Goal: Check status: Check status

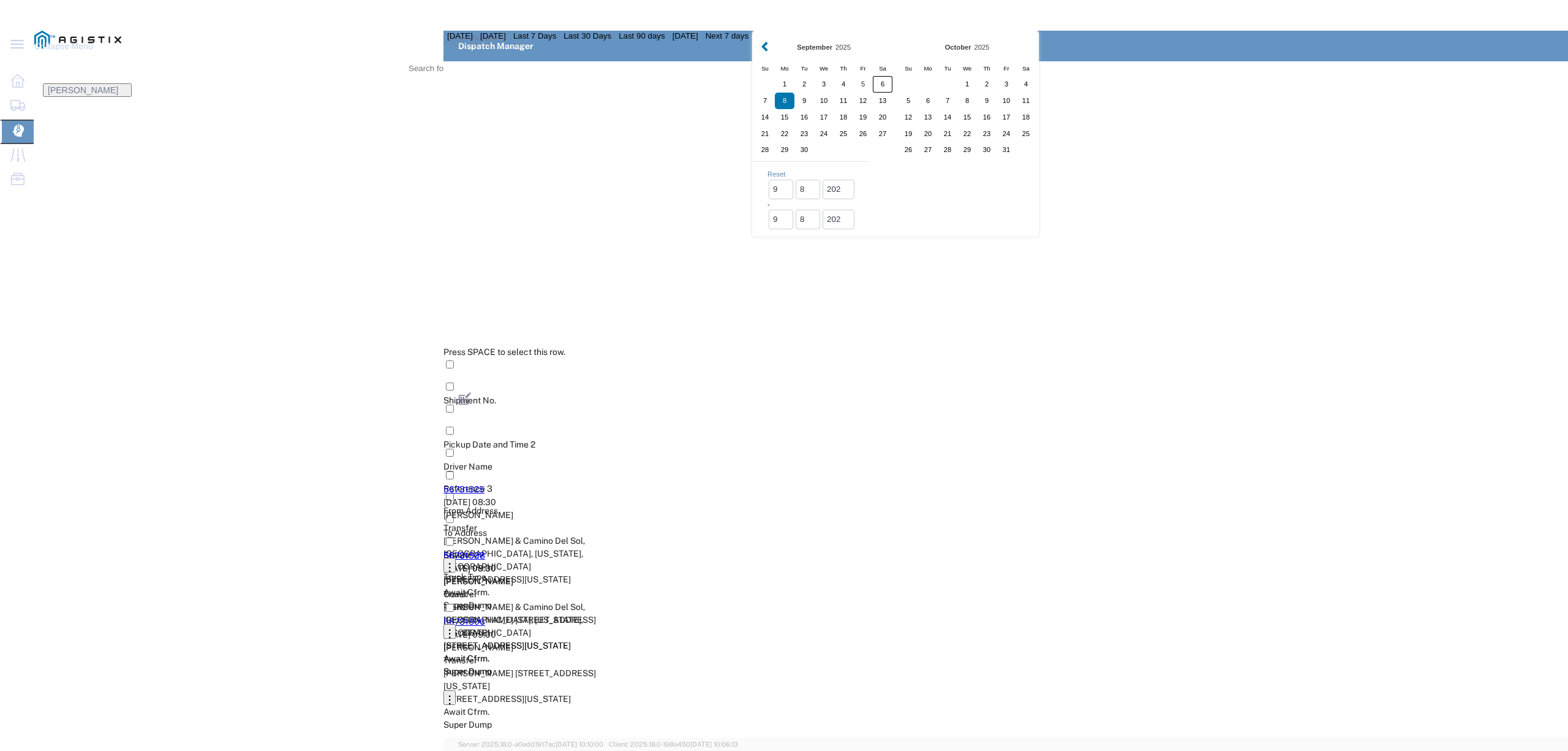
click at [873, 92] on div "6" at bounding box center [883, 84] width 20 height 17
type input "[DATE]"
type input "[DATE] - [DATE]"
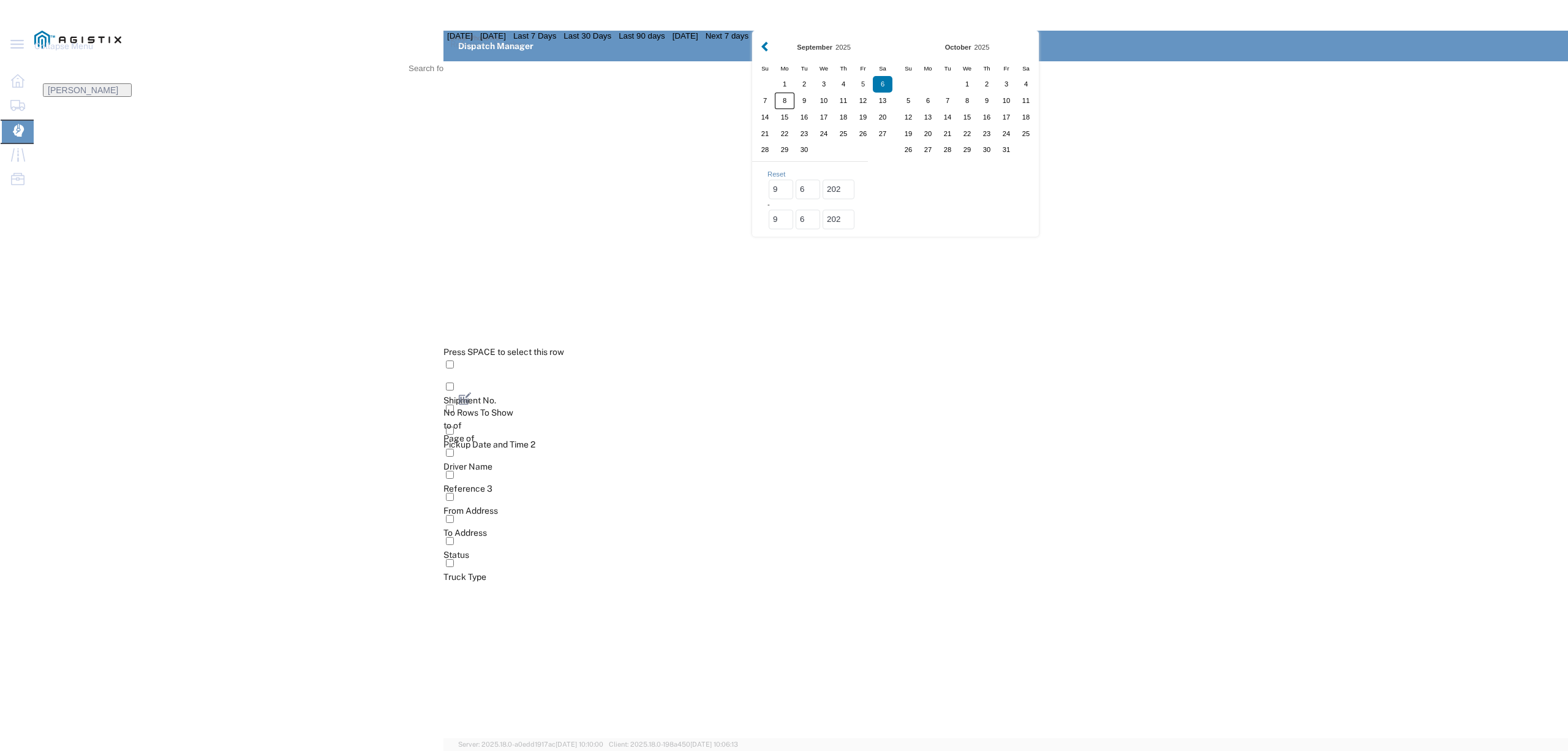
click at [775, 109] on div "8" at bounding box center [784, 100] width 20 height 17
type input "[DATE]"
type input "[DATE] - [DATE]"
